Goal: Task Accomplishment & Management: Manage account settings

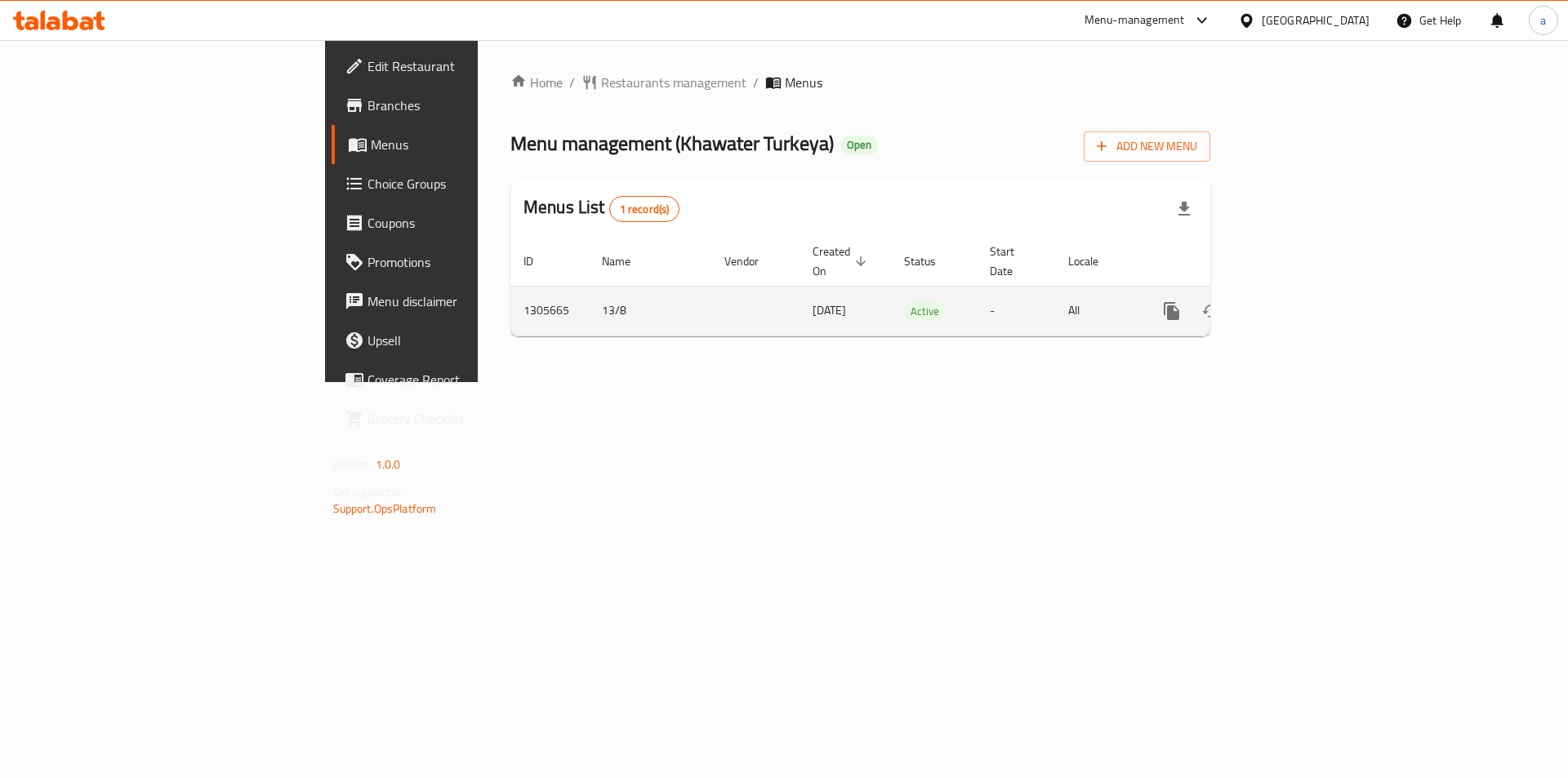
click at [1299, 301] on icon "enhanced table" at bounding box center [1289, 311] width 20 height 20
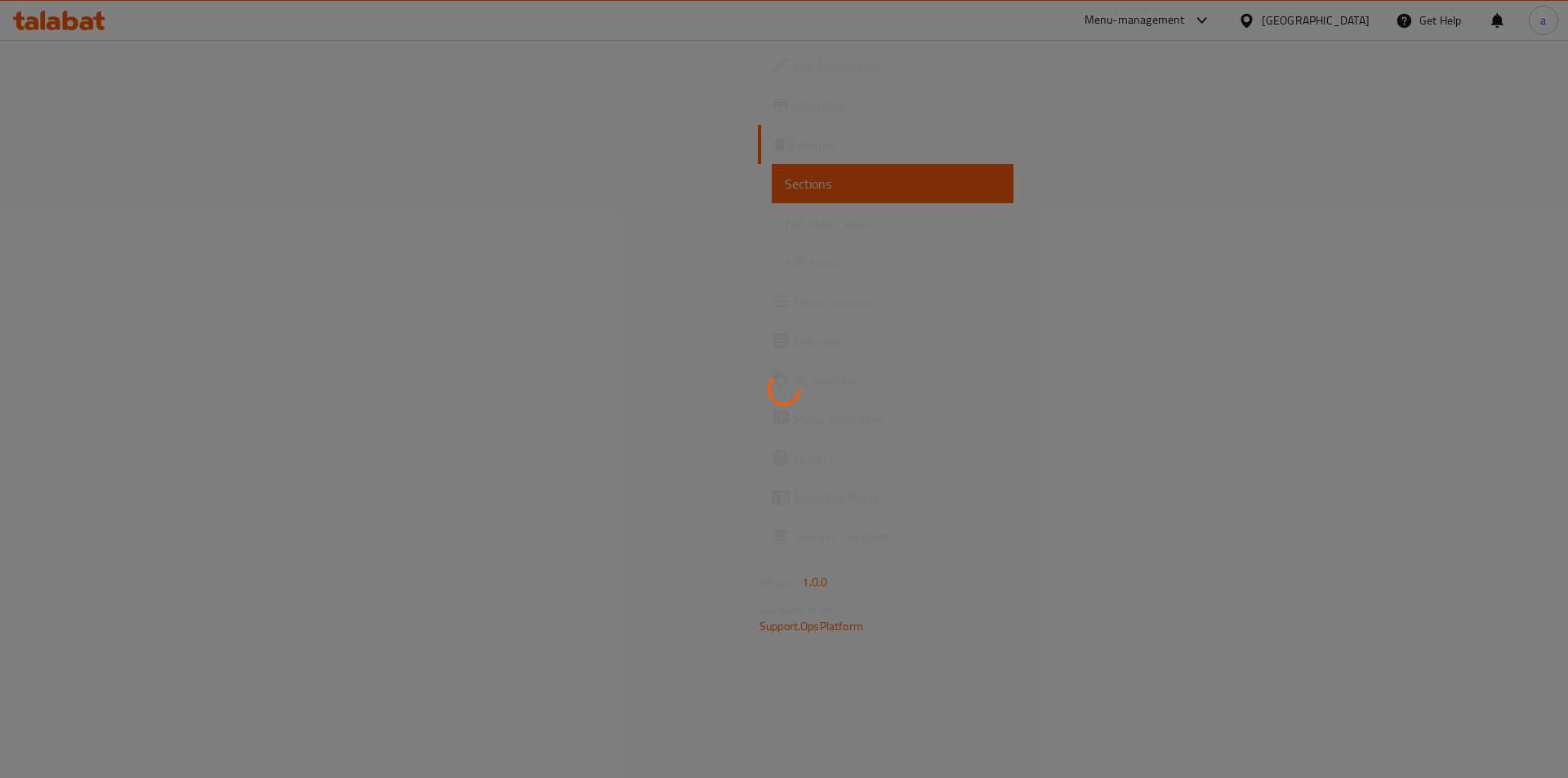
click at [922, 187] on div at bounding box center [784, 389] width 1568 height 778
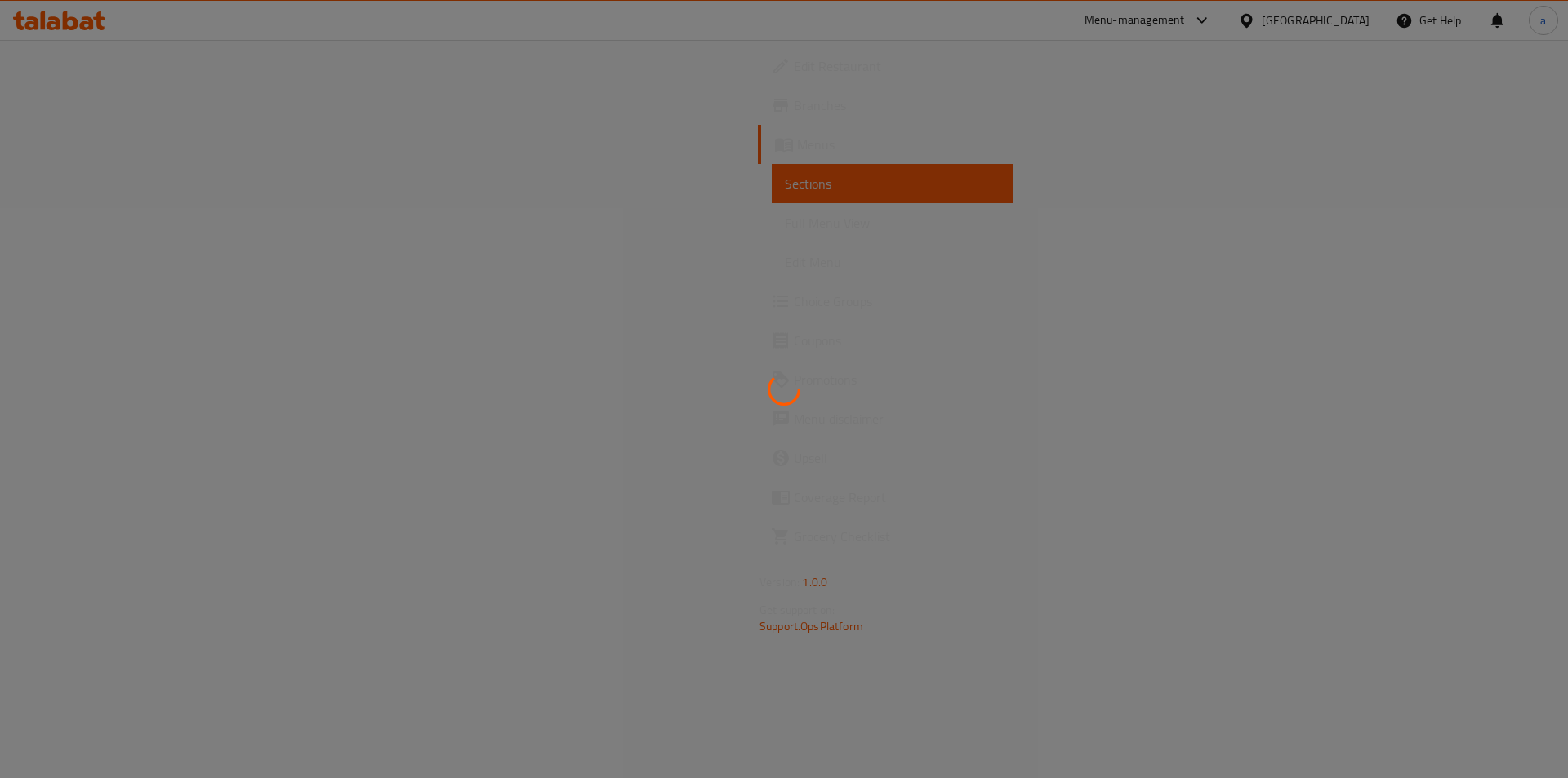
click at [729, 205] on div at bounding box center [784, 389] width 1568 height 778
drag, startPoint x: 366, startPoint y: 175, endPoint x: 350, endPoint y: 141, distance: 37.6
click at [350, 141] on div at bounding box center [784, 389] width 1568 height 778
click at [221, 171] on div at bounding box center [784, 389] width 1568 height 778
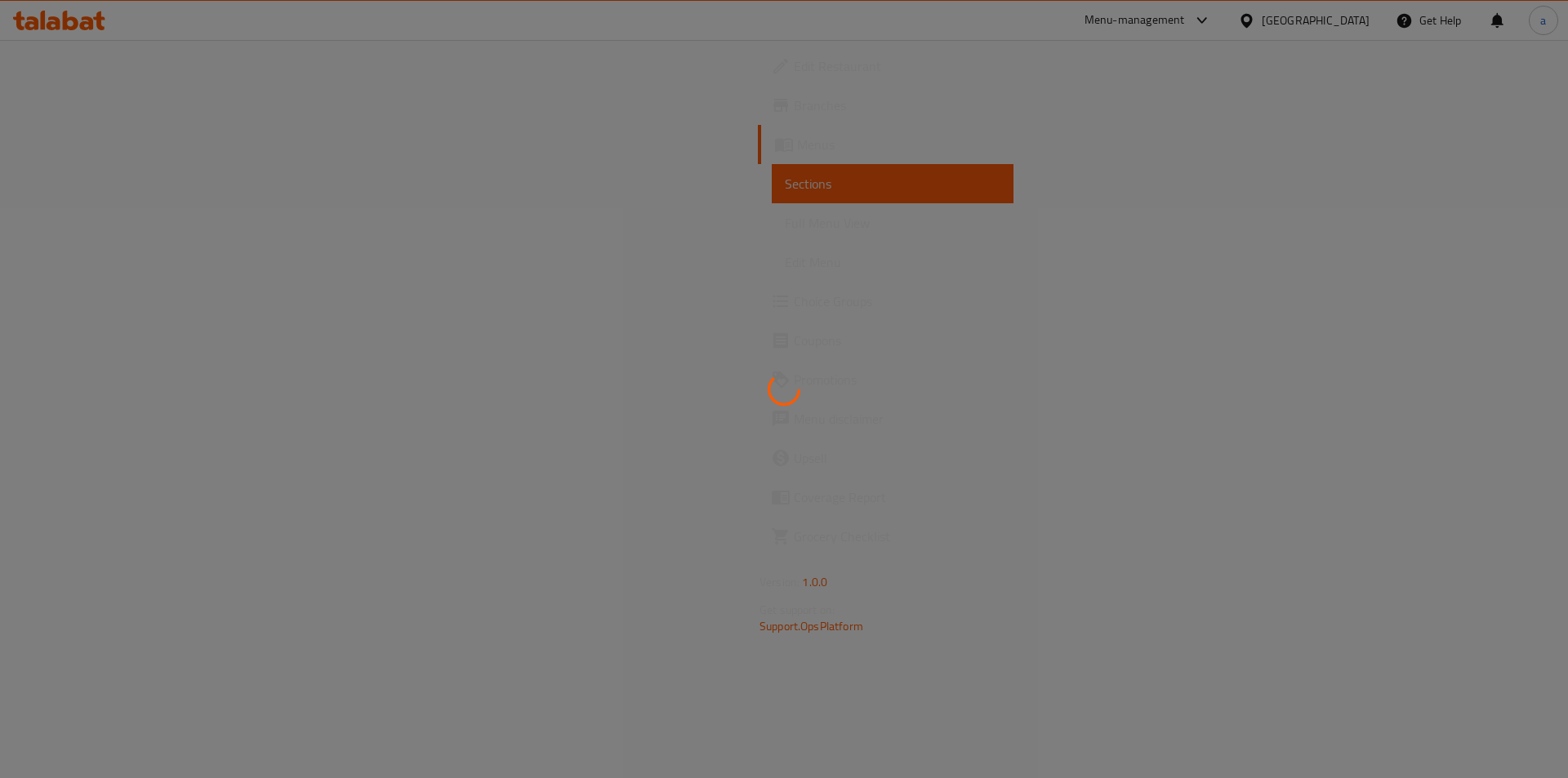
click at [221, 171] on div at bounding box center [784, 389] width 1568 height 778
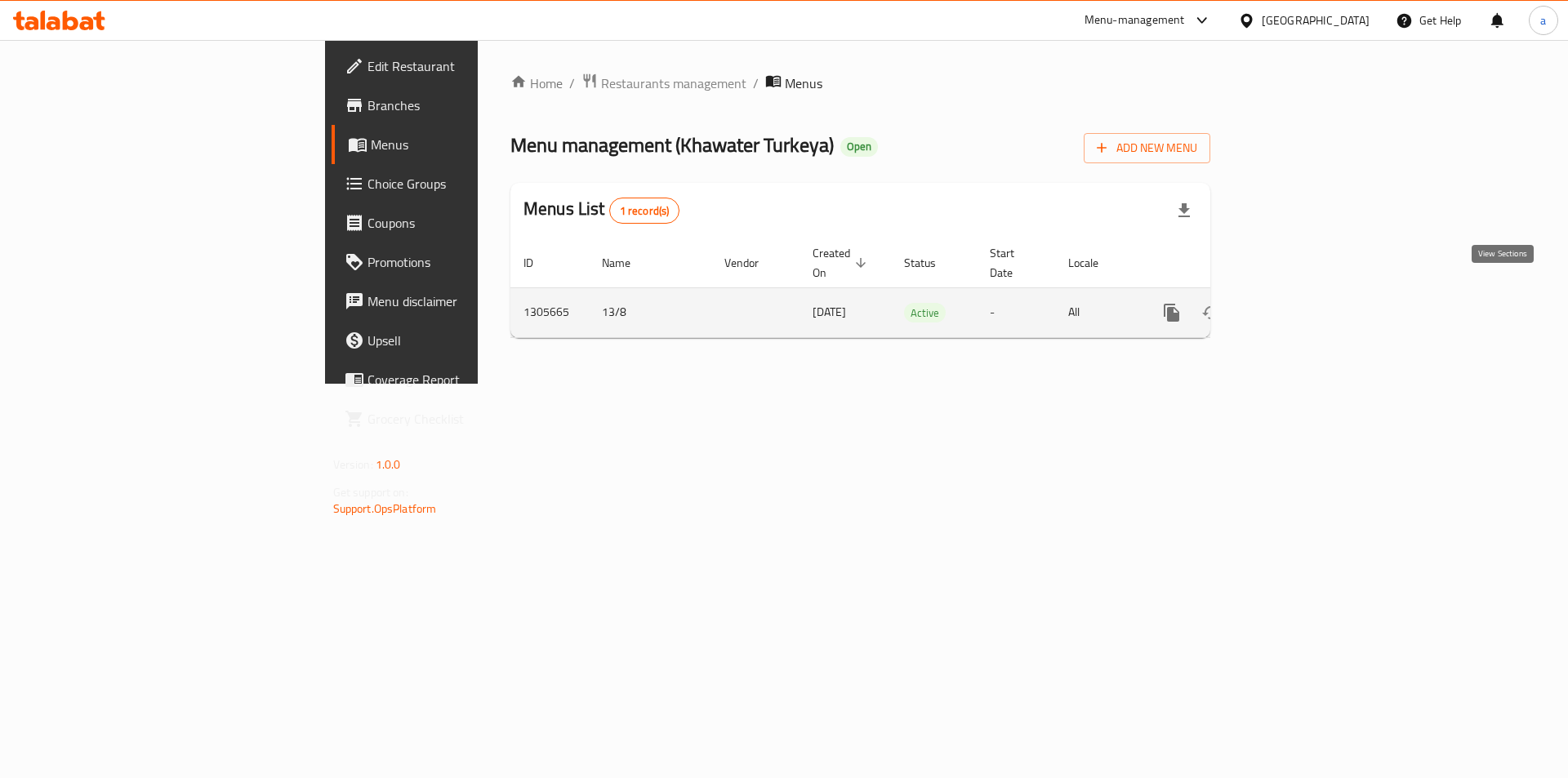
click at [1297, 305] on icon "enhanced table" at bounding box center [1289, 312] width 15 height 15
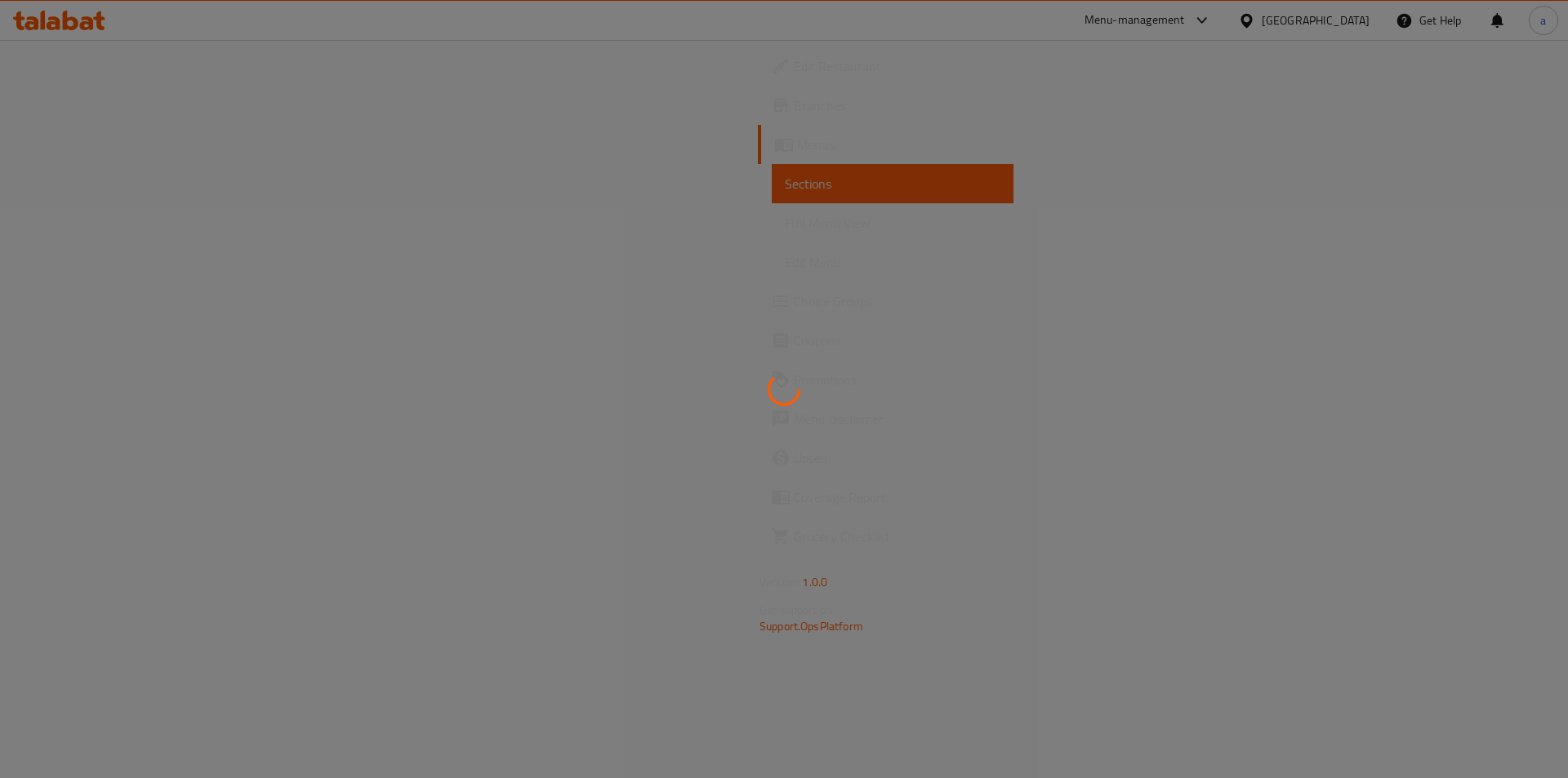
click at [760, 311] on div at bounding box center [784, 389] width 1568 height 778
click at [507, 137] on div at bounding box center [784, 389] width 1568 height 778
click at [427, 150] on div at bounding box center [784, 389] width 1568 height 778
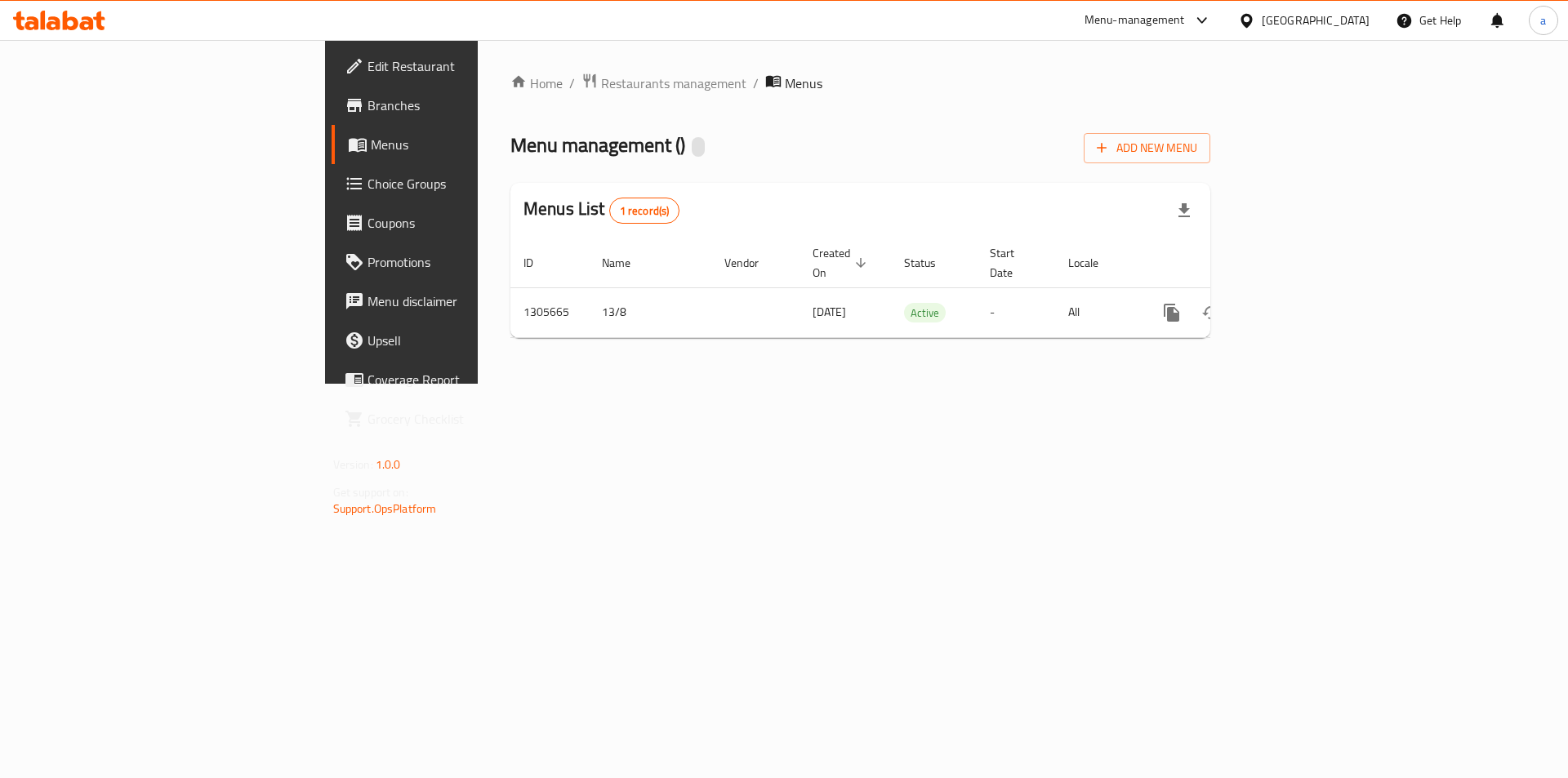
click at [368, 66] on span "Edit Restaurant" at bounding box center [471, 66] width 207 height 20
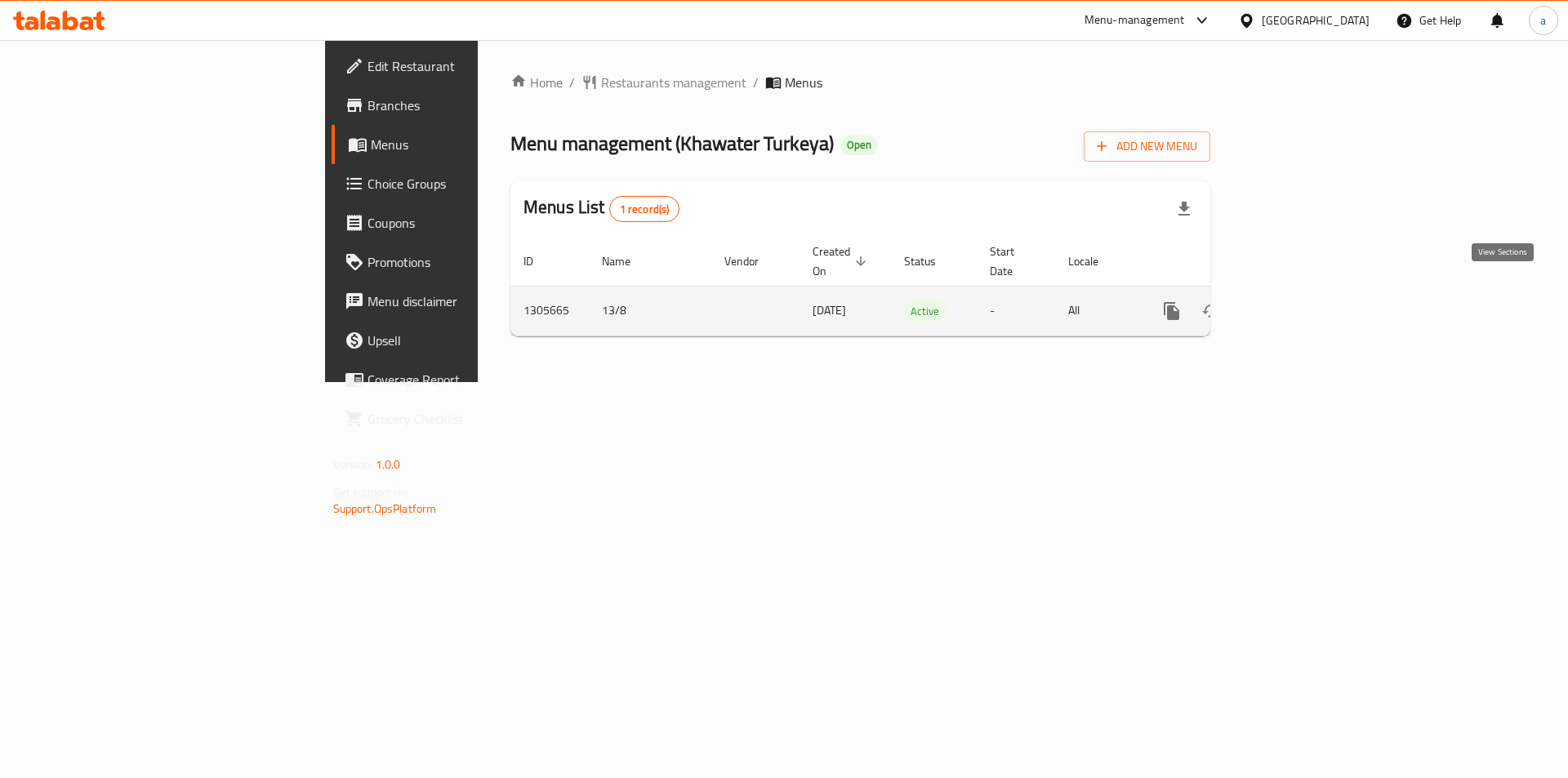
click at [1309, 296] on link "enhanced table" at bounding box center [1289, 311] width 39 height 39
click at [1309, 299] on link "enhanced table" at bounding box center [1289, 311] width 39 height 39
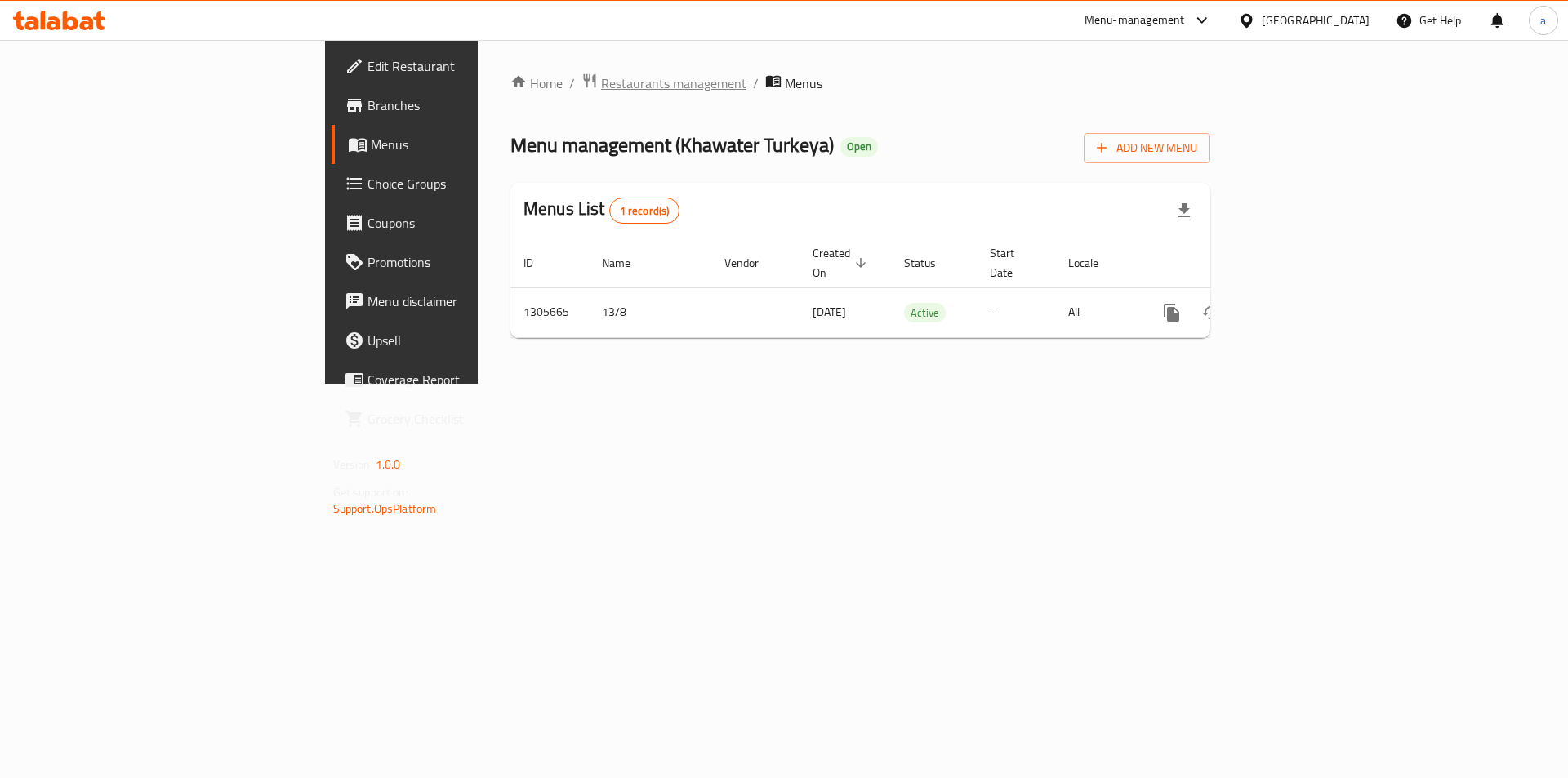
click at [601, 89] on span "Restaurants management" at bounding box center [674, 83] width 146 height 20
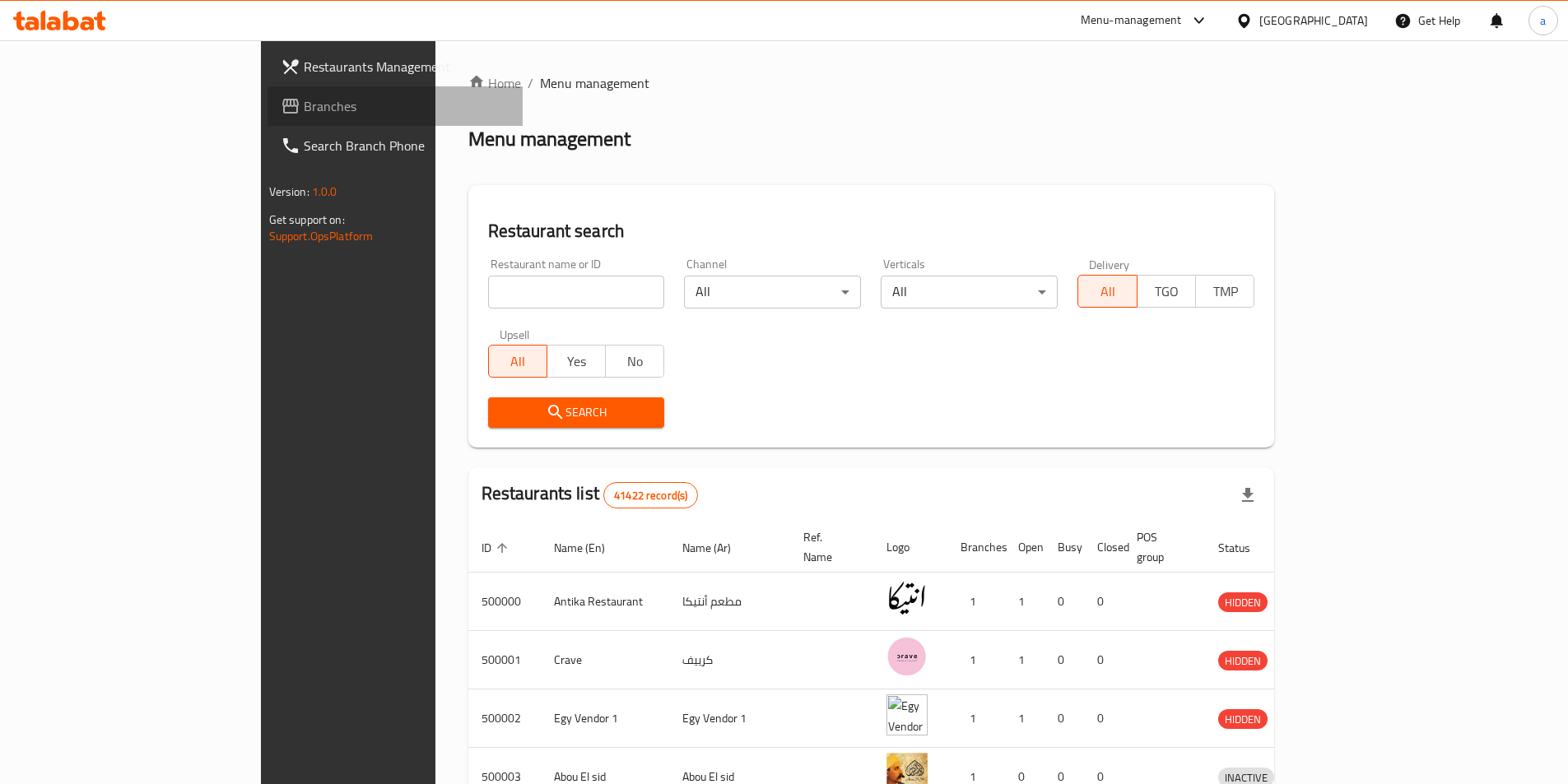
click at [303, 115] on span "Branches" at bounding box center [406, 106] width 206 height 20
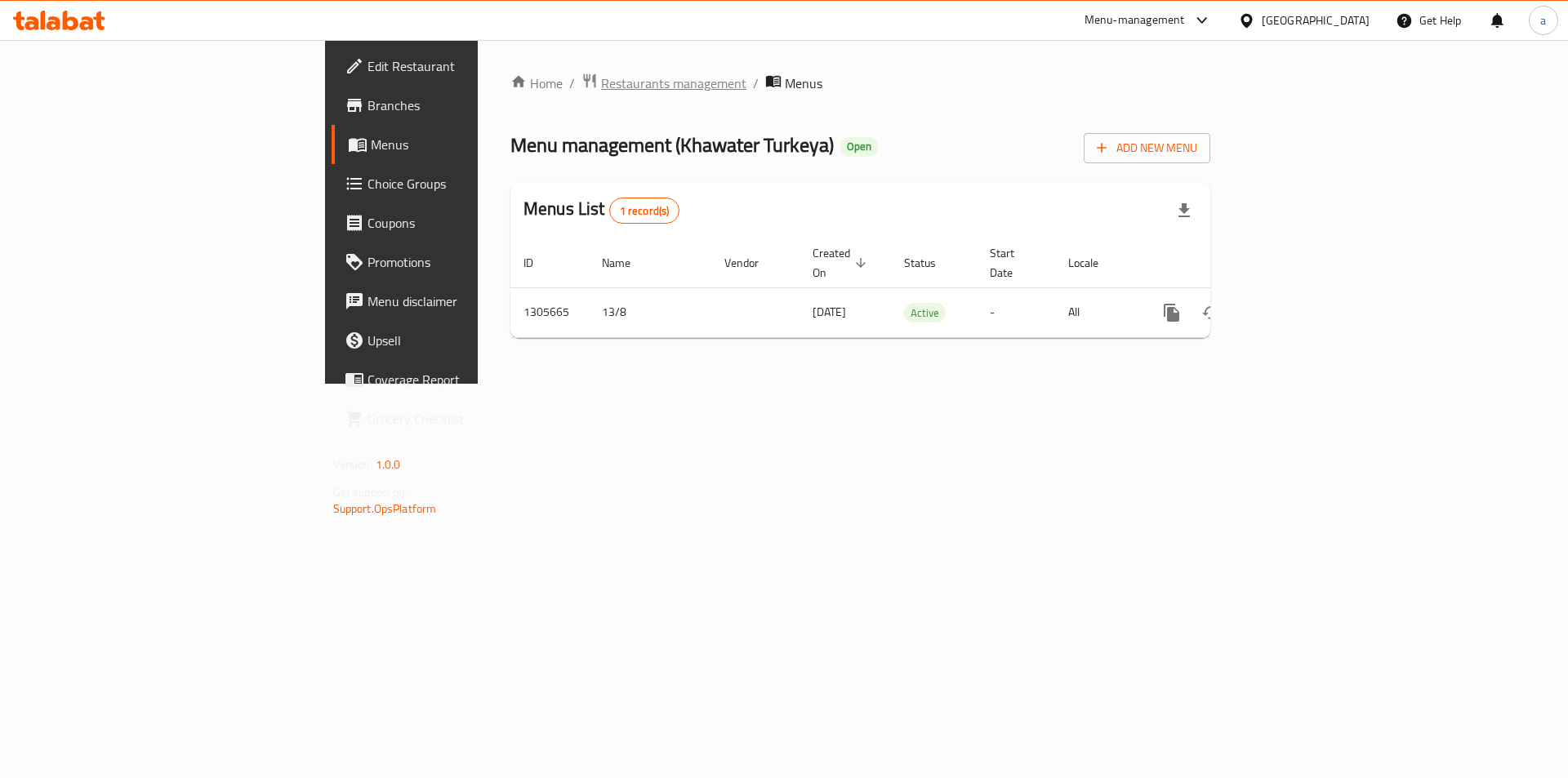
click at [601, 88] on span "Restaurants management" at bounding box center [674, 83] width 146 height 20
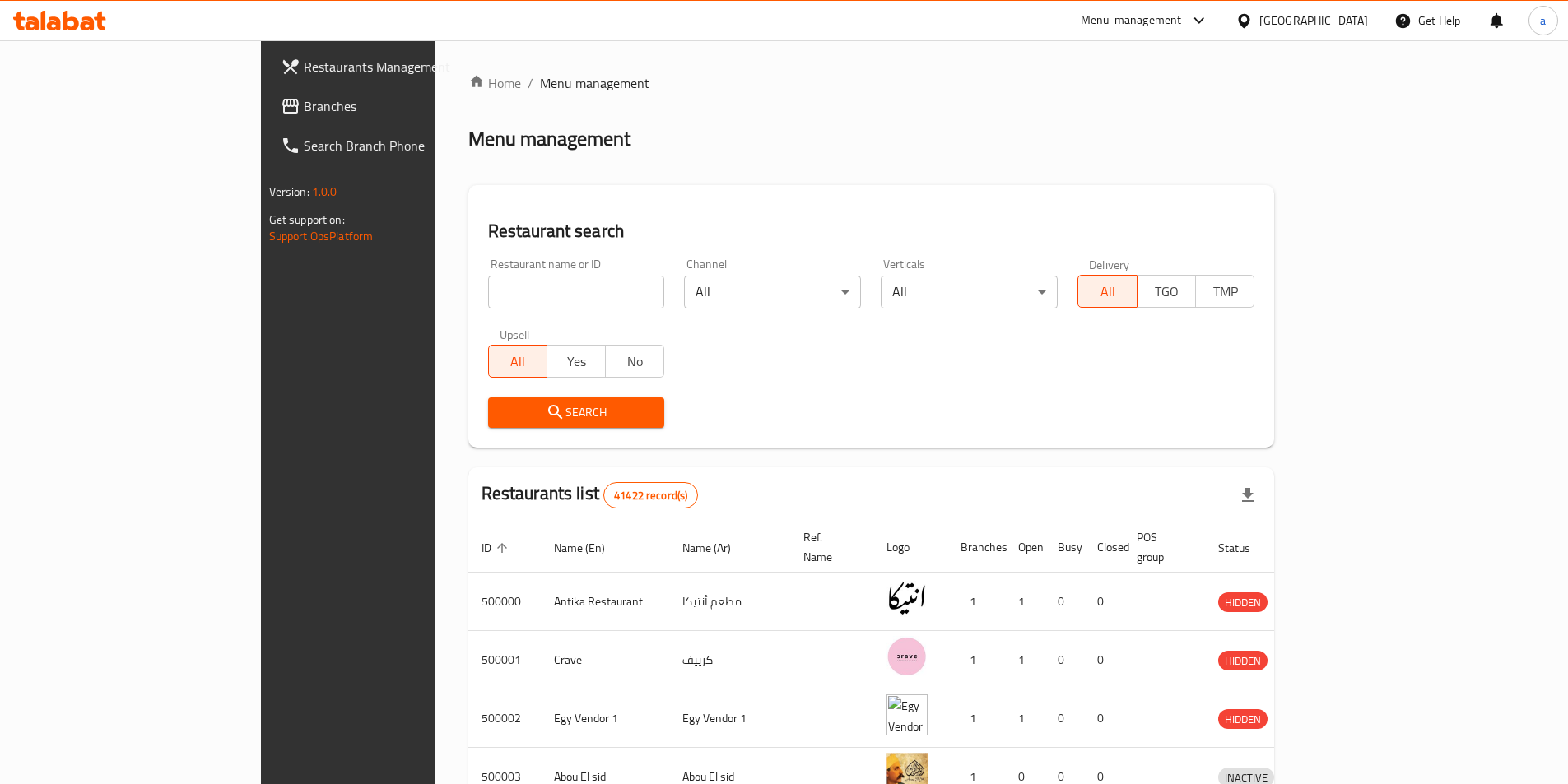
click at [303, 106] on span "Branches" at bounding box center [406, 106] width 206 height 20
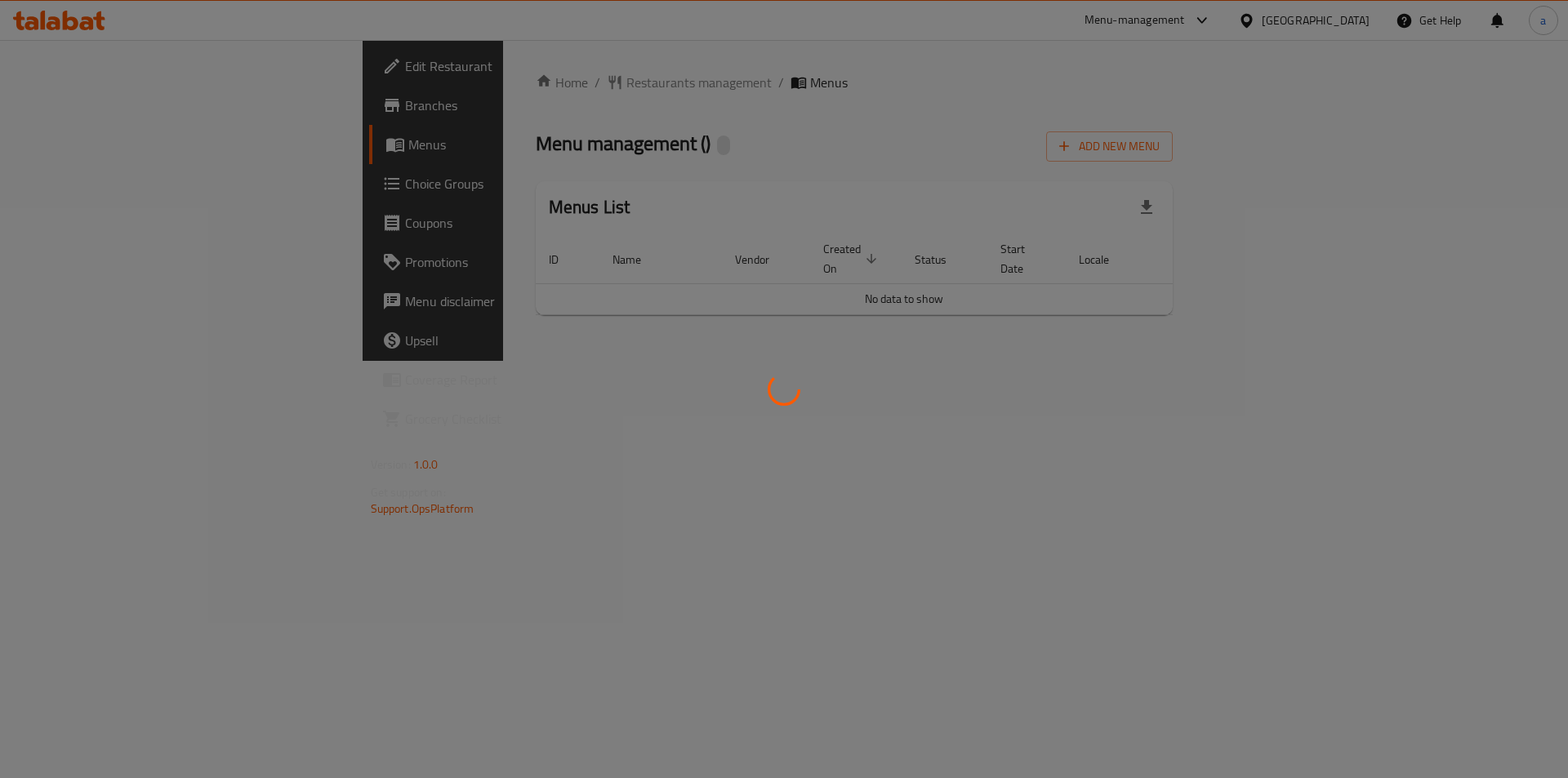
click at [1421, 332] on div at bounding box center [784, 389] width 1568 height 778
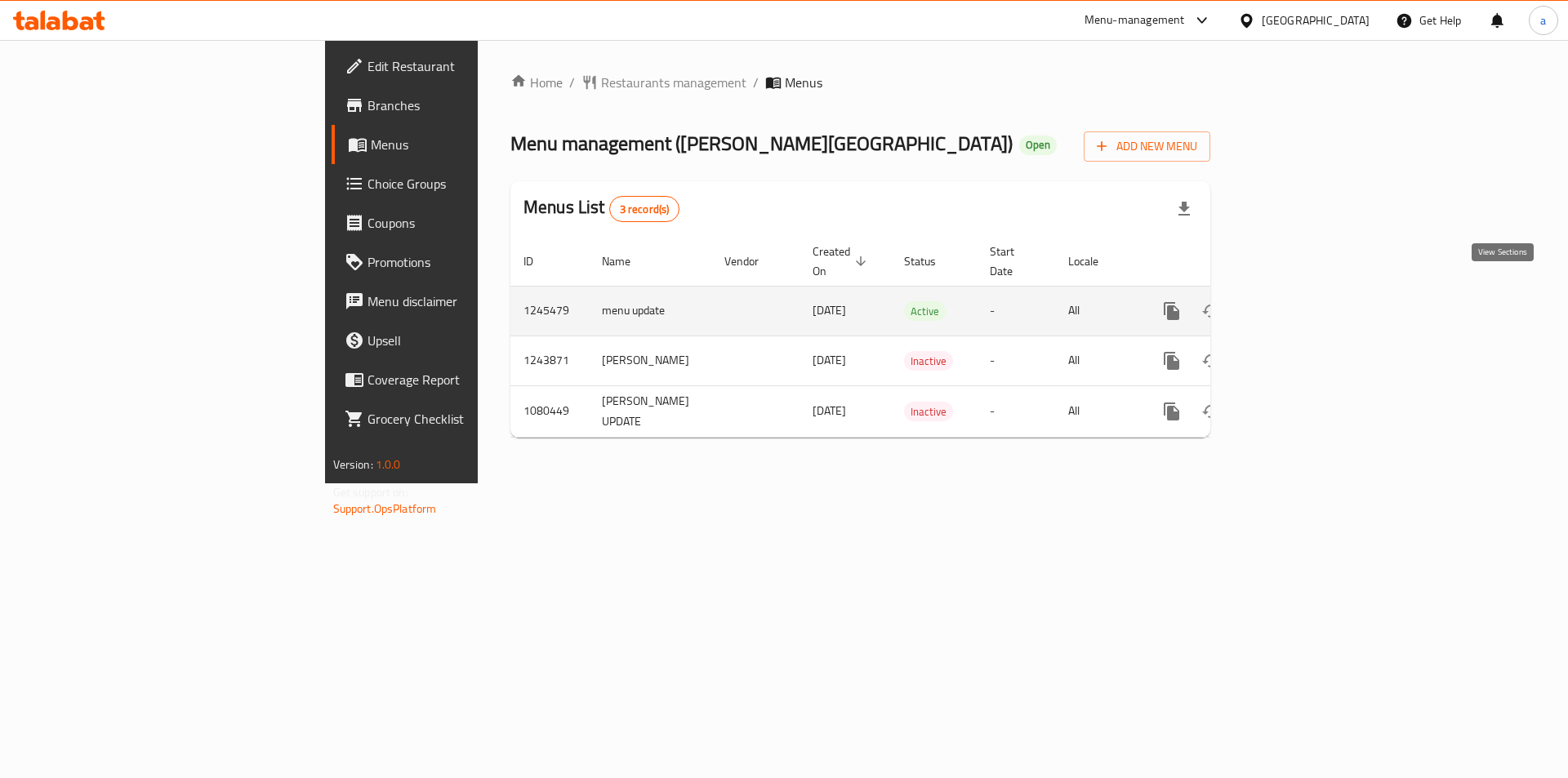
click at [1297, 304] on icon "enhanced table" at bounding box center [1289, 311] width 15 height 15
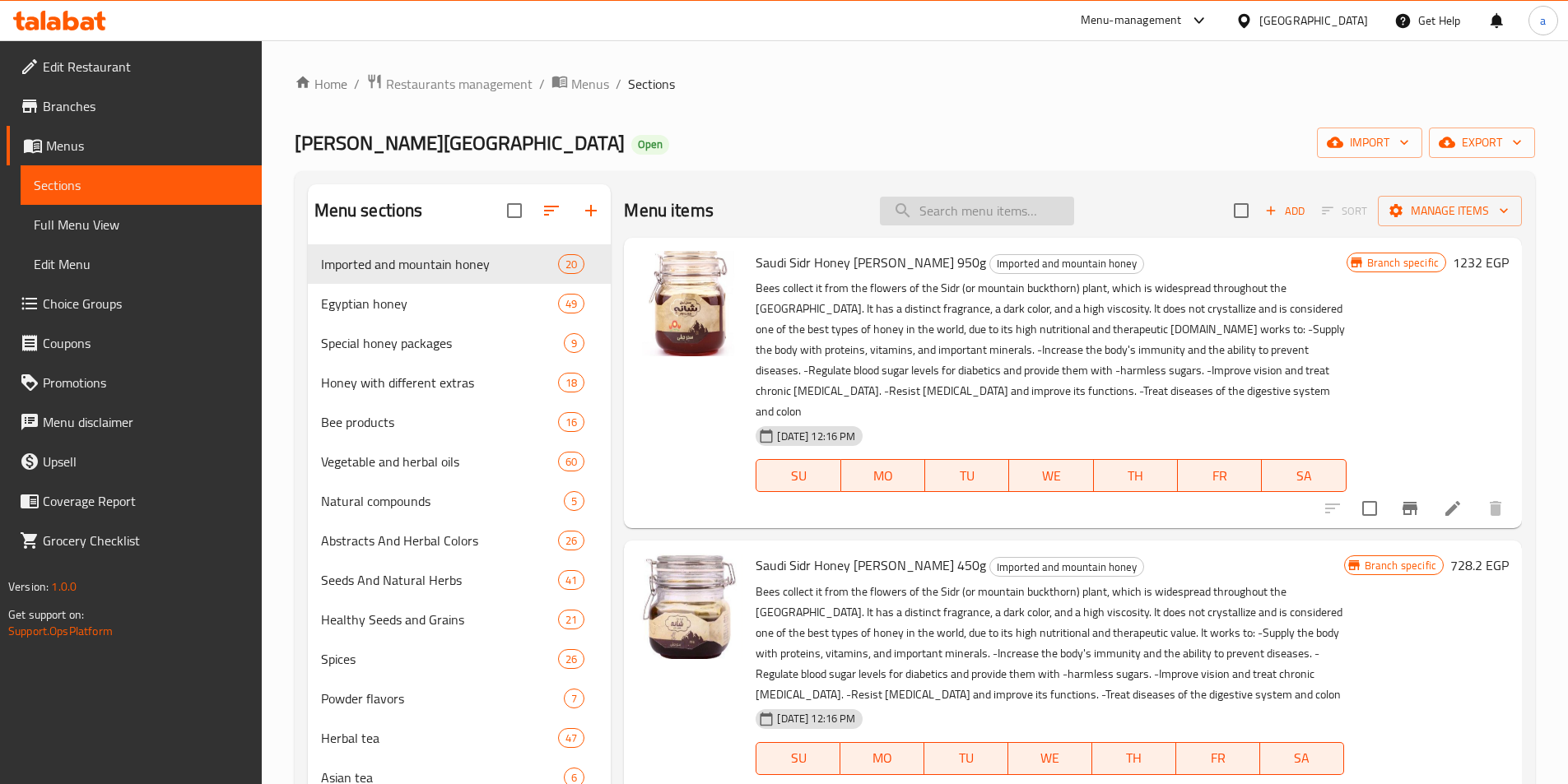
click at [972, 209] on input "search" at bounding box center [977, 211] width 194 height 29
paste input "Dead Sea salt 250 gm"
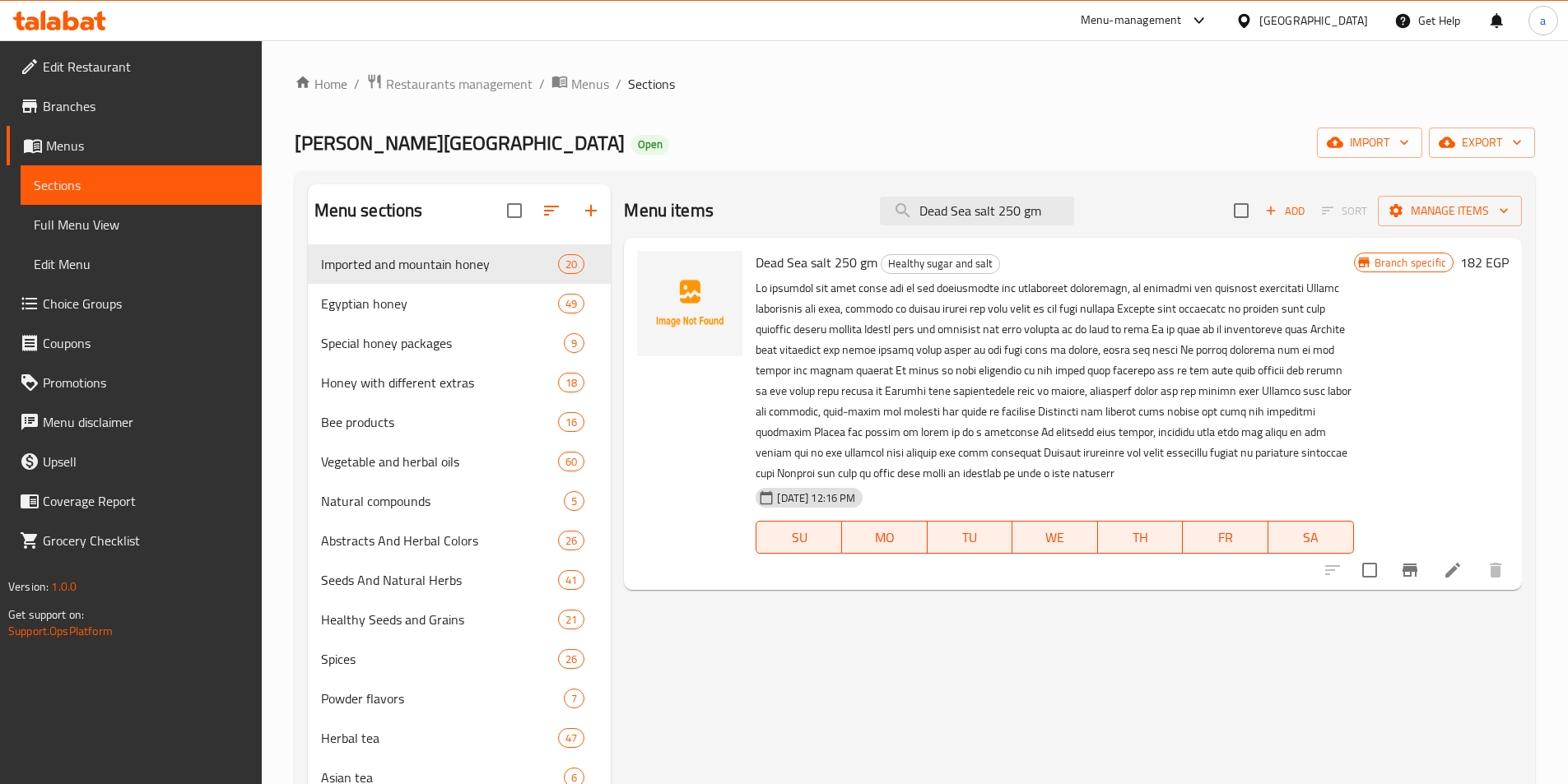
type input "Dead Sea salt 250 gm"
click at [1443, 570] on icon at bounding box center [1453, 570] width 20 height 20
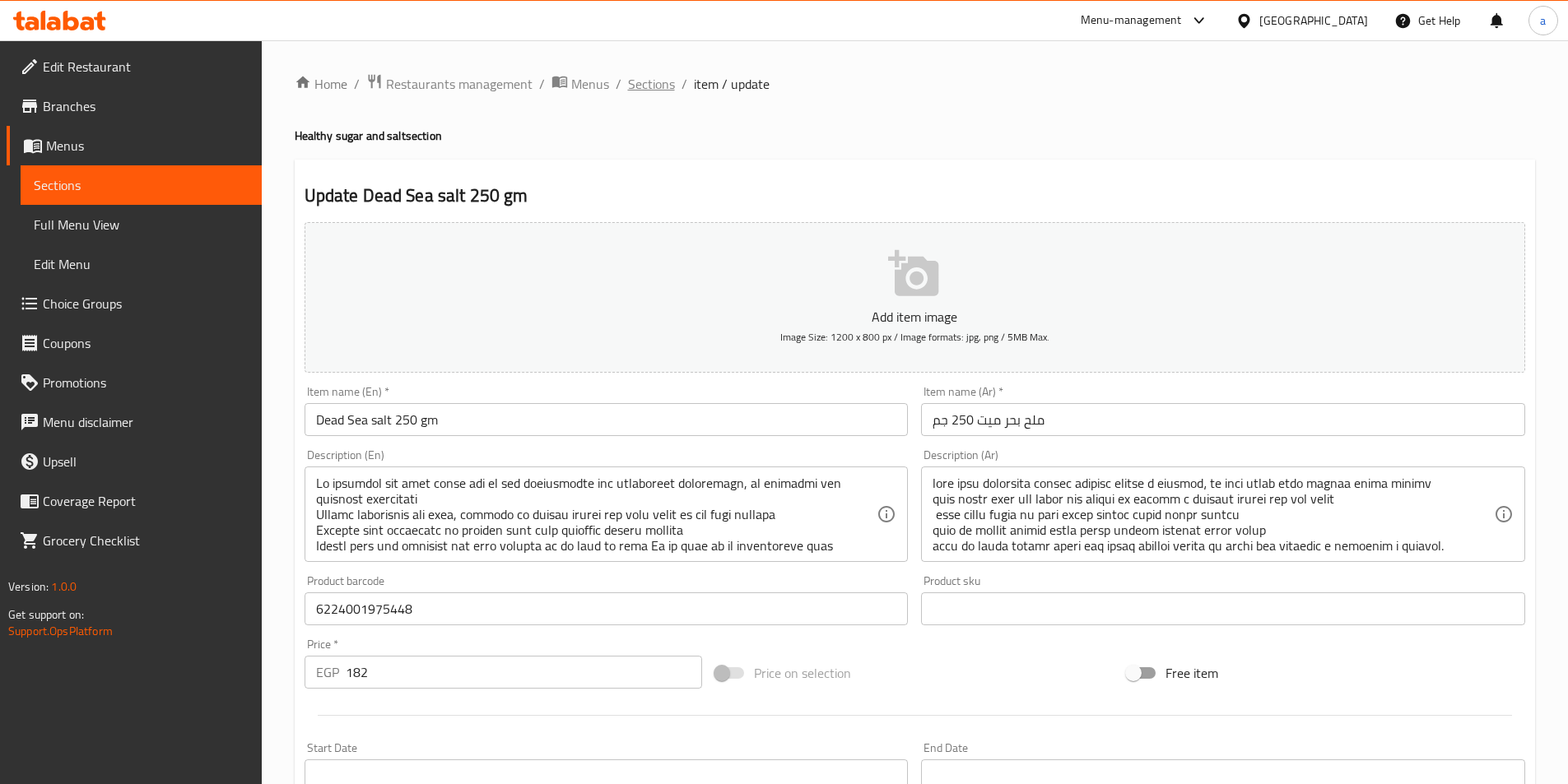
click at [623, 76] on ol "Home / Restaurants management / Menus / Sections / item / update" at bounding box center [915, 84] width 1240 height 21
click at [629, 76] on span "Sections" at bounding box center [652, 84] width 47 height 20
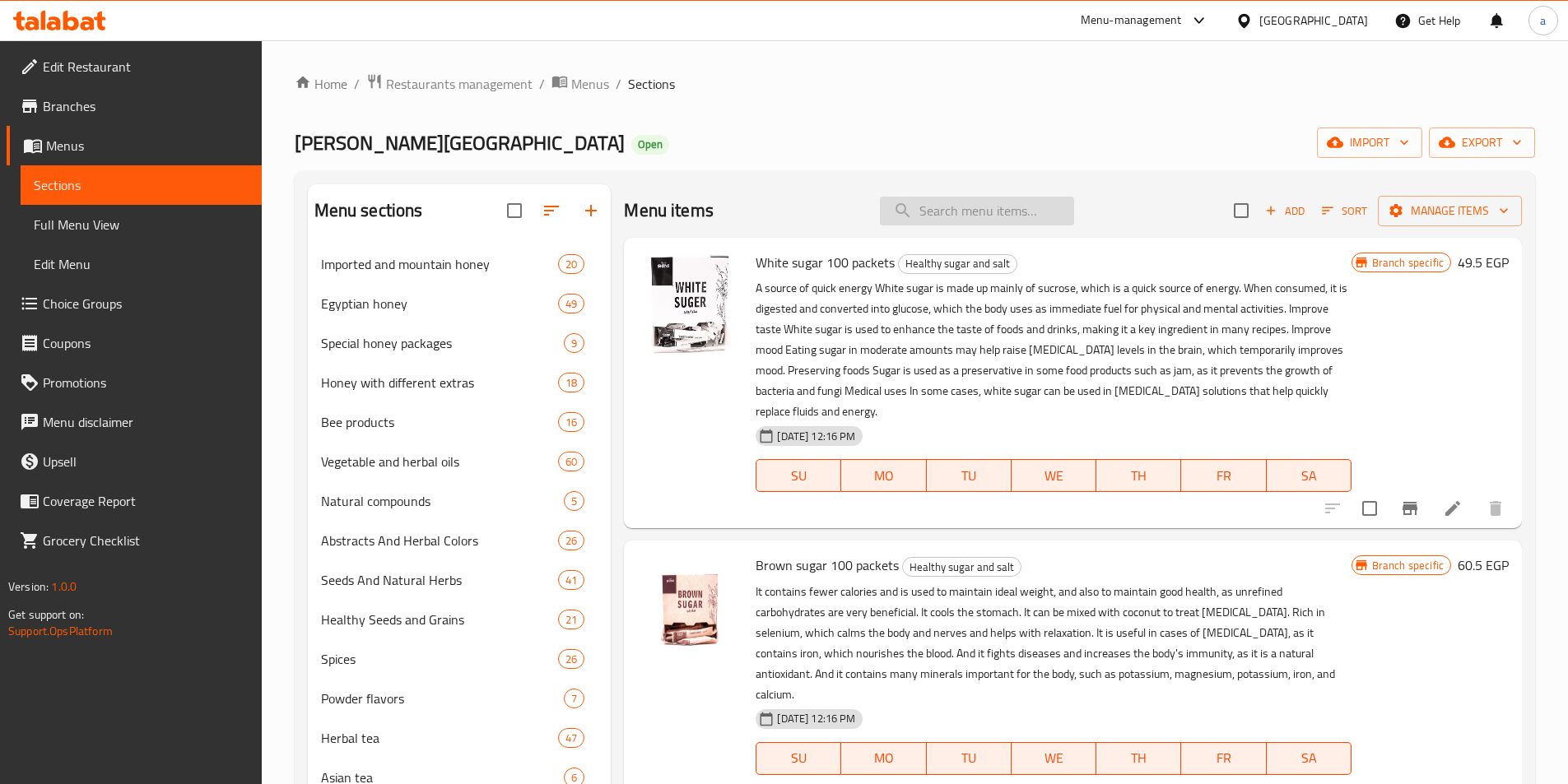
click at [963, 204] on input "search" at bounding box center [977, 211] width 194 height 29
paste input "Dates with almonds 650g"
type input "Dates with almonds 650g"
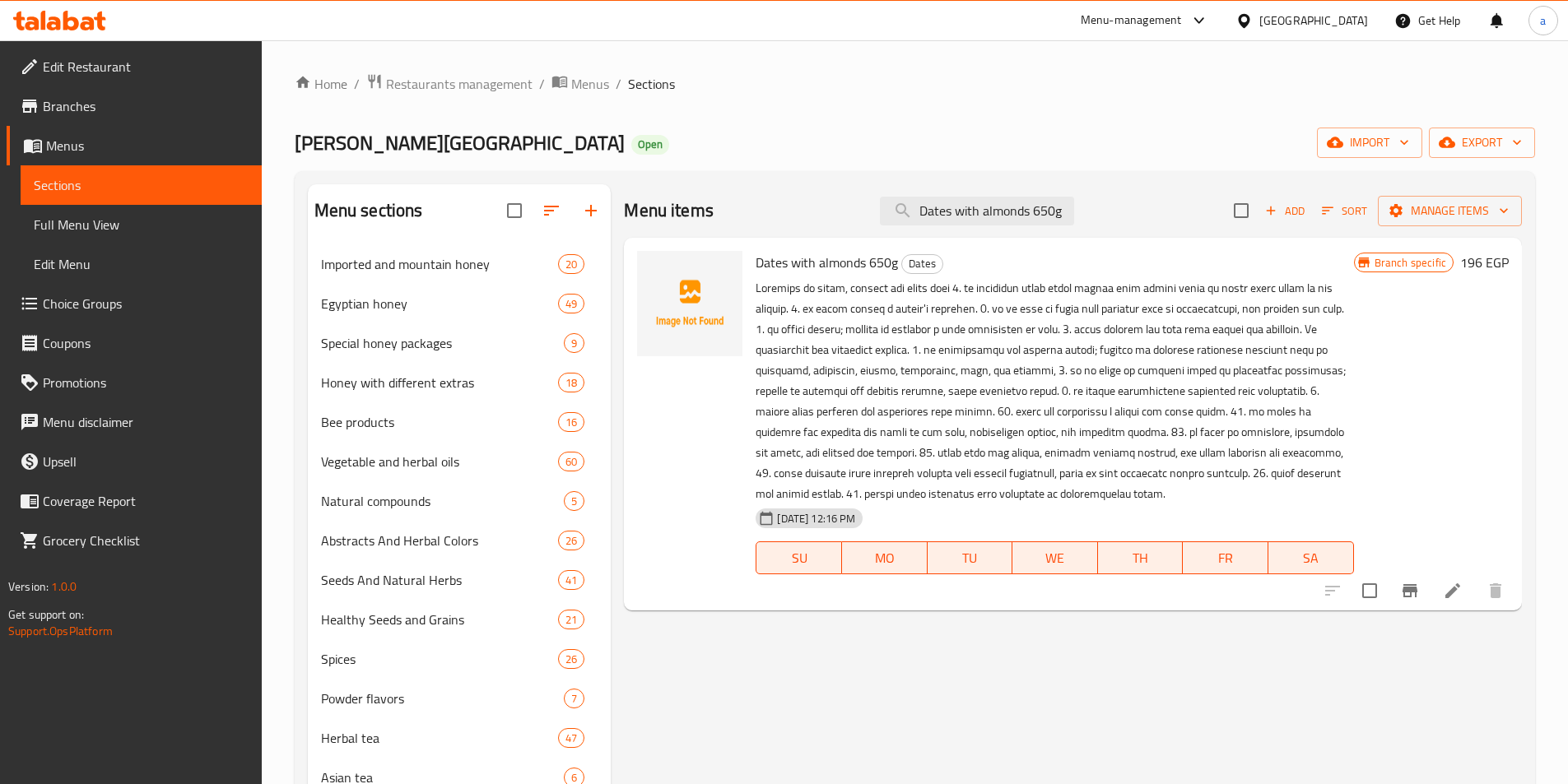
click at [1441, 580] on li at bounding box center [1453, 591] width 46 height 30
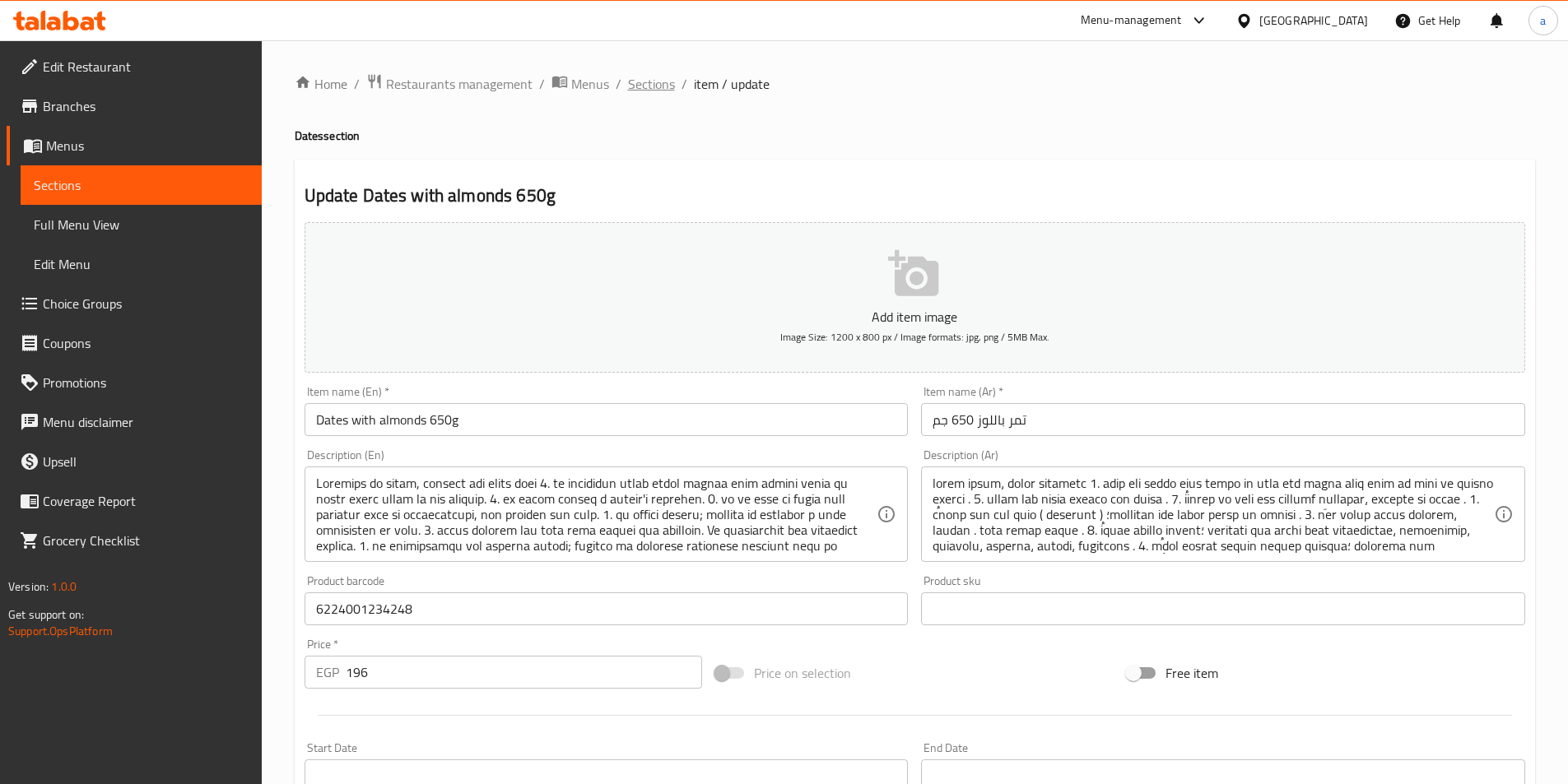
click at [661, 85] on span "Sections" at bounding box center [652, 84] width 47 height 20
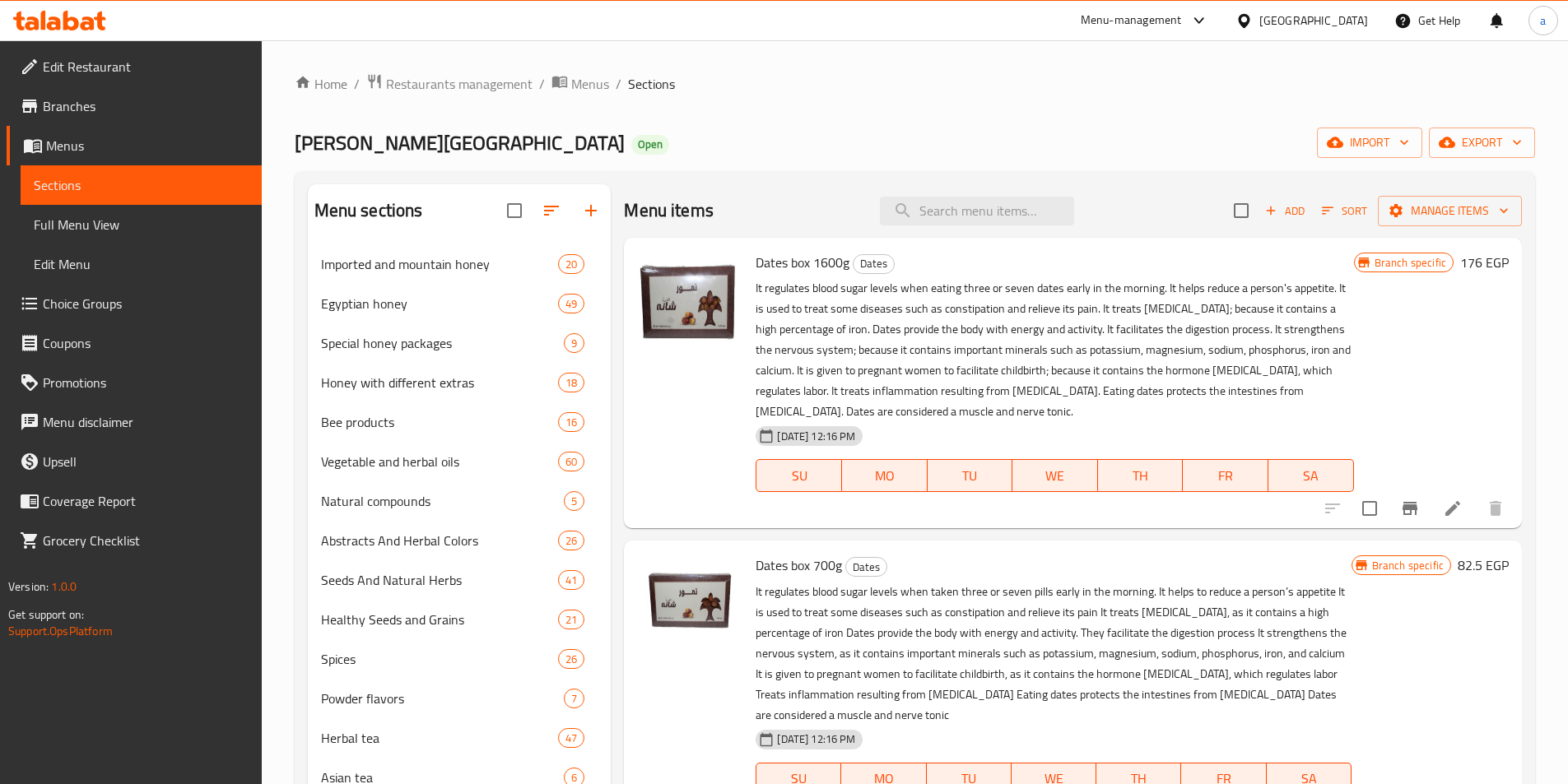
click at [896, 201] on input "search" at bounding box center [977, 211] width 194 height 29
paste input "Date kernel flour 125g"
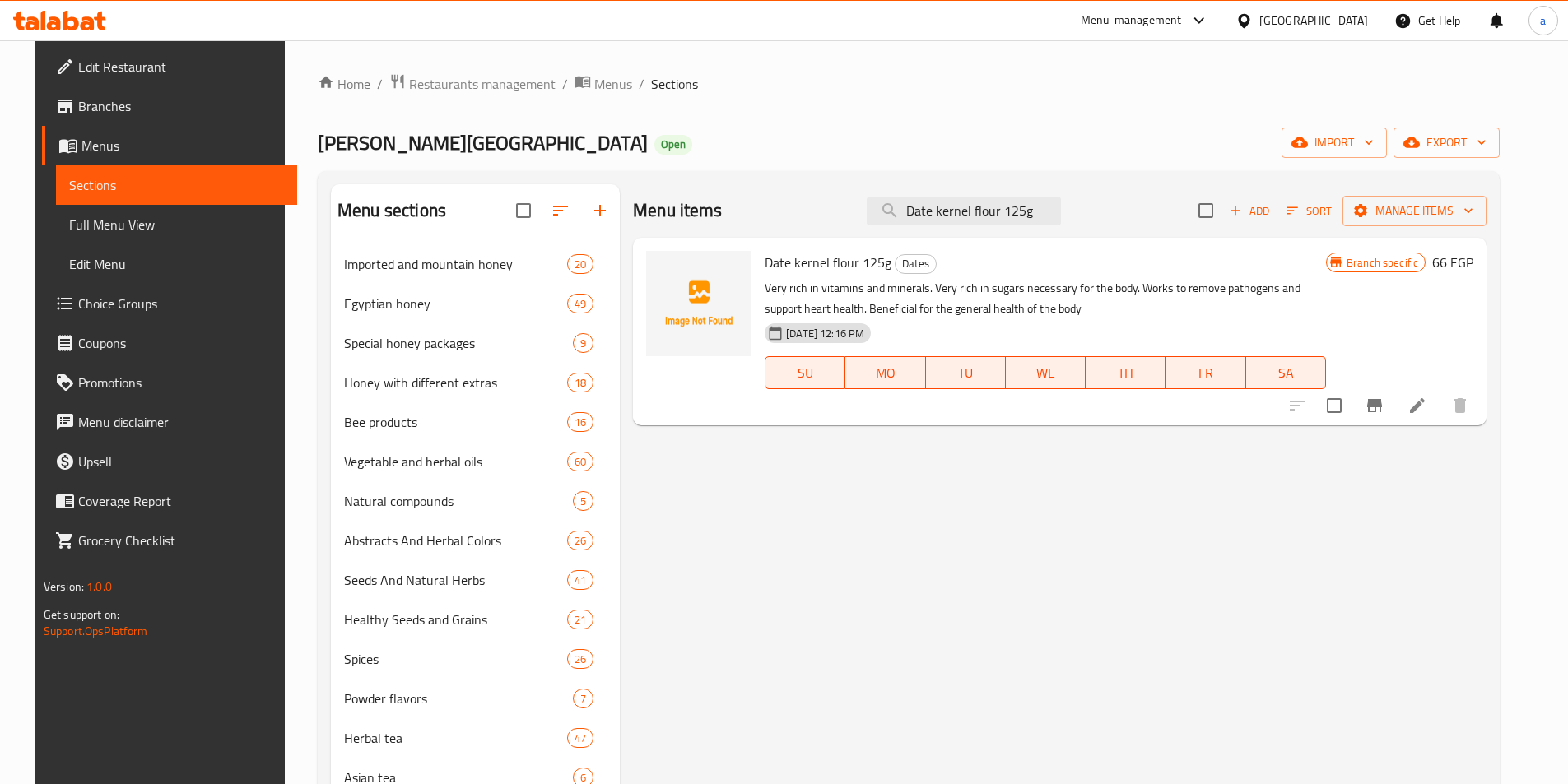
type input "Date kernel flour 125g"
click at [1440, 416] on li at bounding box center [1417, 406] width 46 height 30
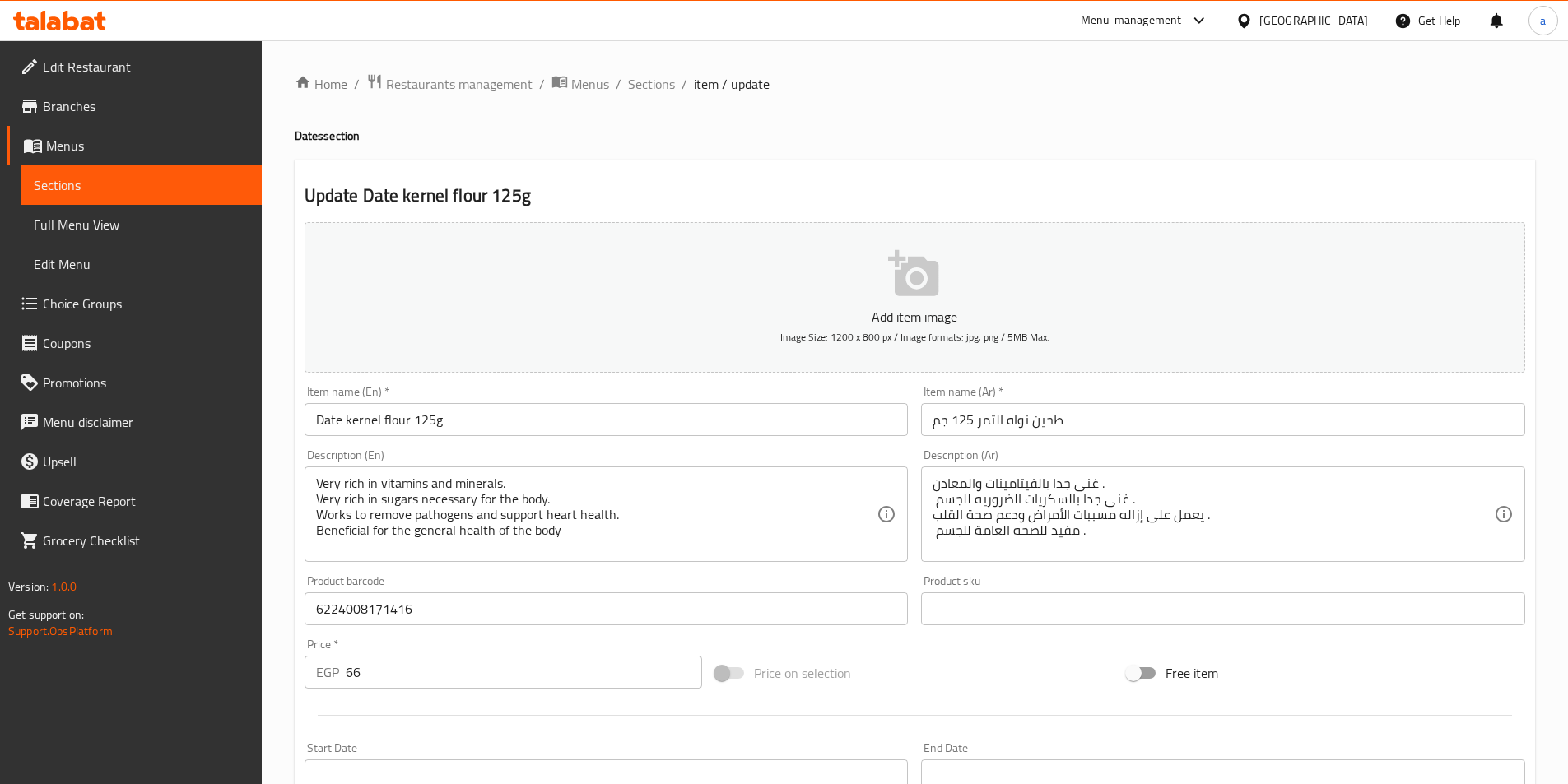
click at [647, 82] on span "Sections" at bounding box center [652, 84] width 47 height 20
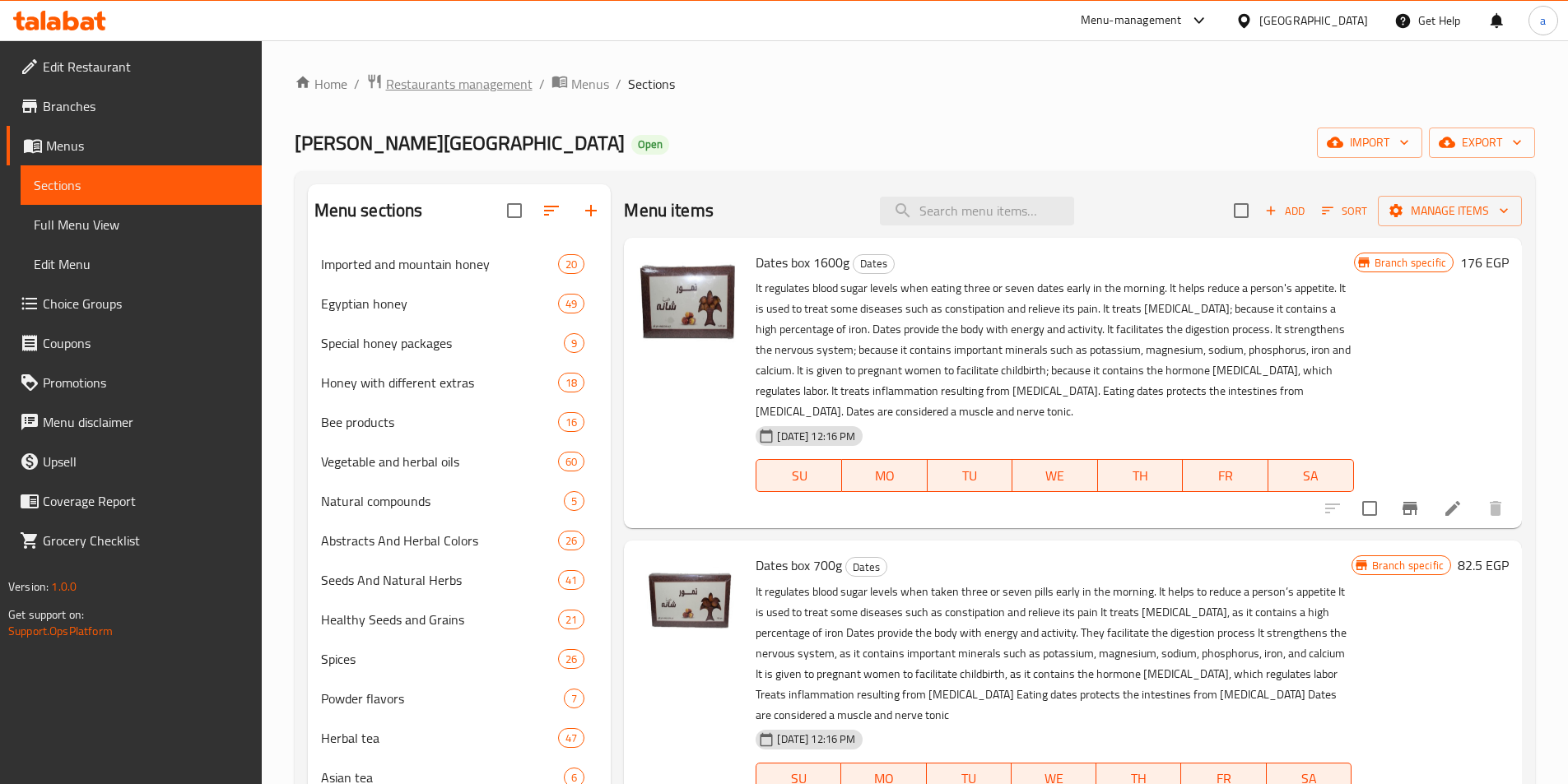
click at [401, 82] on span "Restaurants management" at bounding box center [459, 84] width 147 height 20
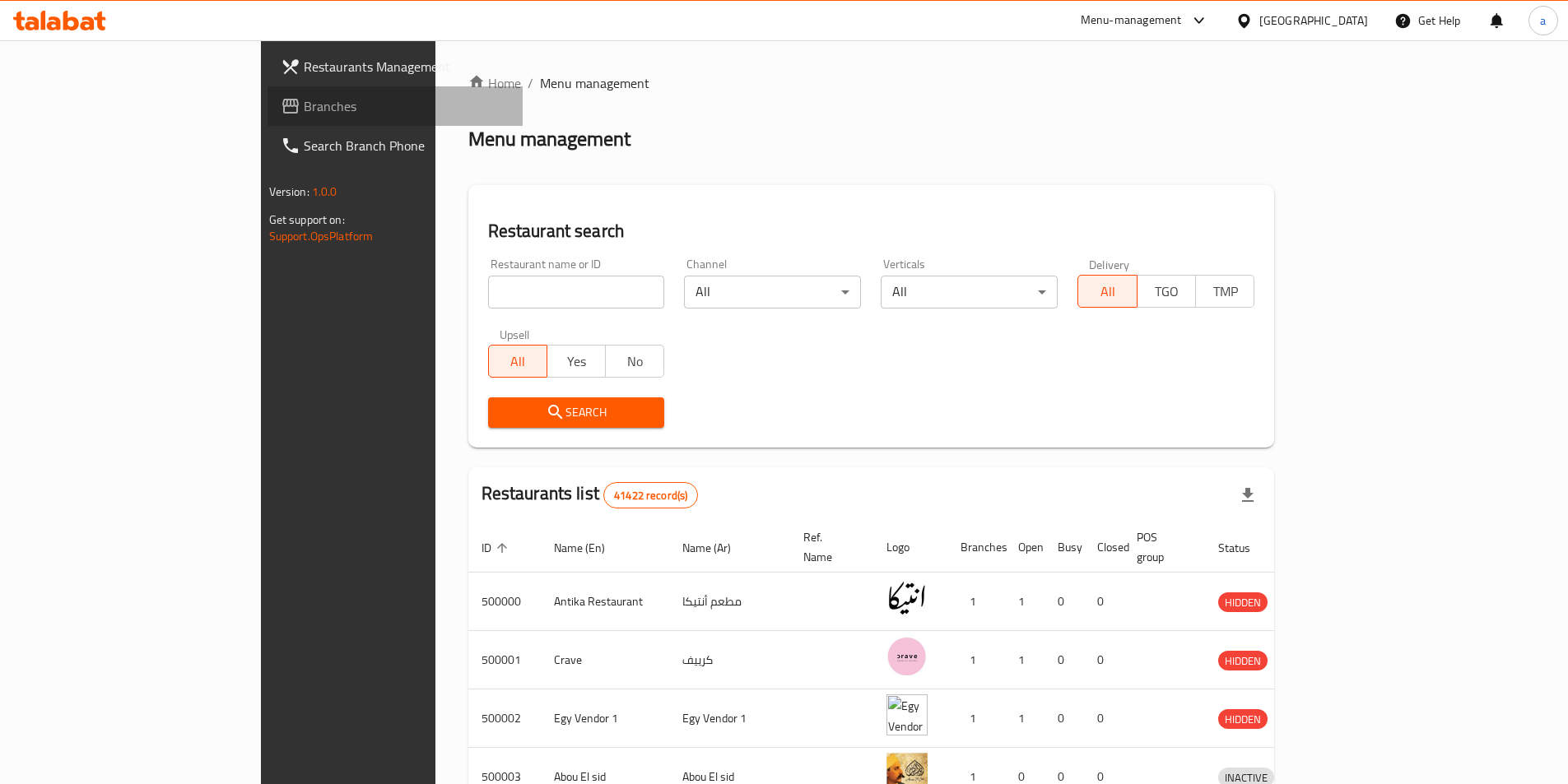
click at [303, 98] on span "Branches" at bounding box center [406, 106] width 206 height 20
